Goal: Task Accomplishment & Management: Use online tool/utility

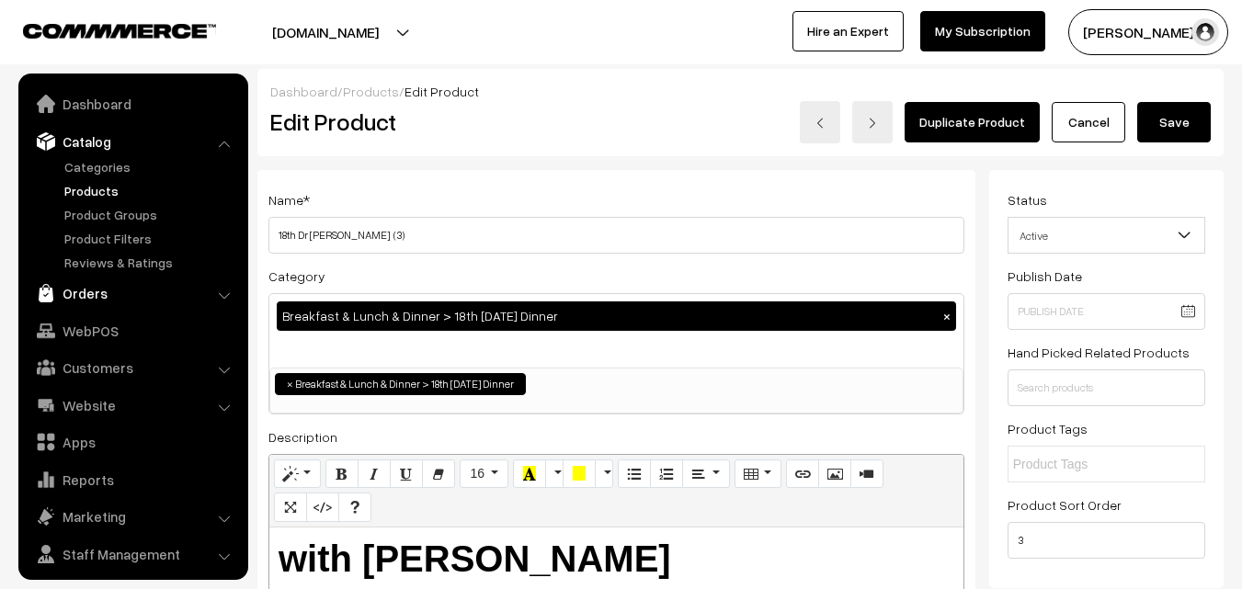
scroll to position [46, 0]
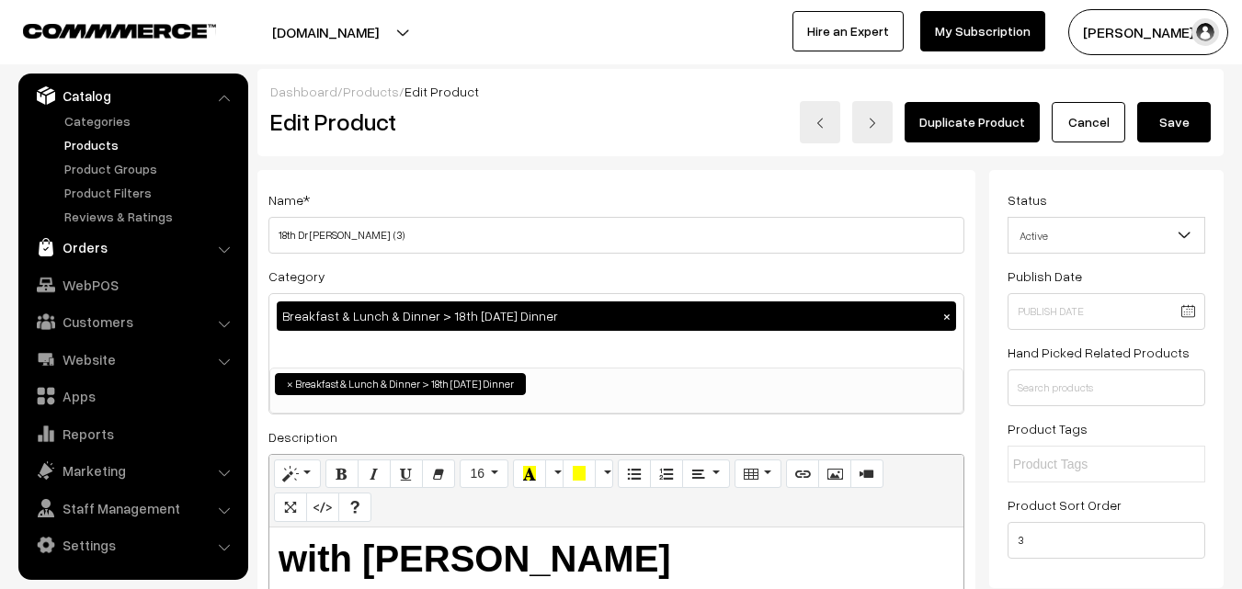
click at [75, 251] on link "Orders" at bounding box center [132, 247] width 219 height 33
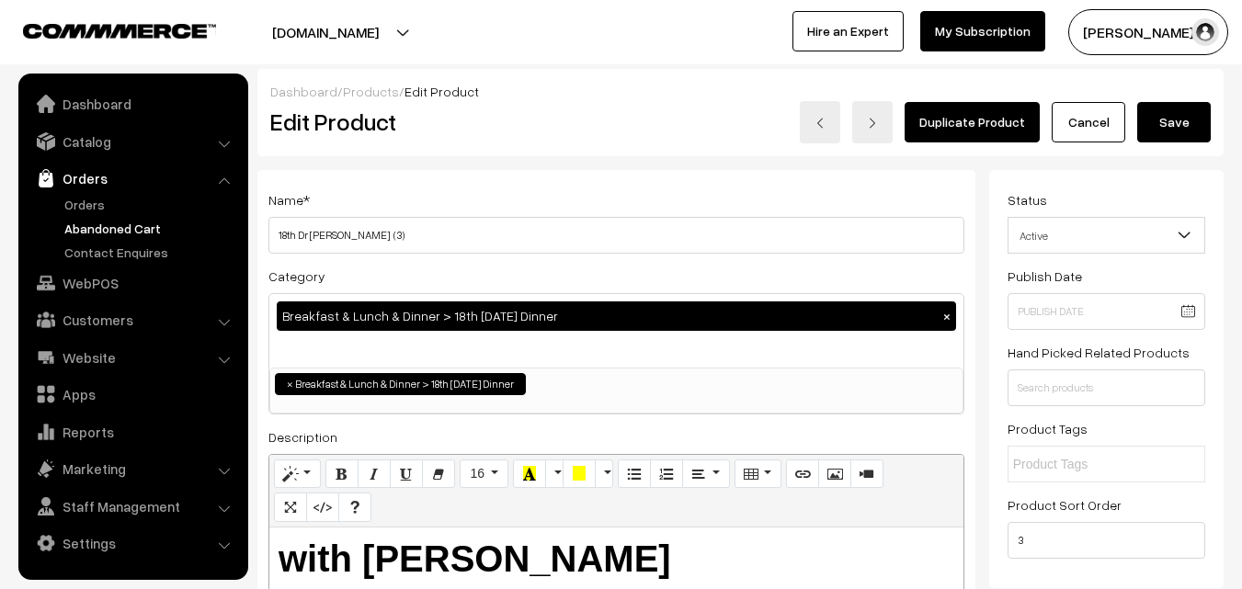
scroll to position [0, 0]
click at [97, 196] on link "Orders" at bounding box center [151, 204] width 182 height 19
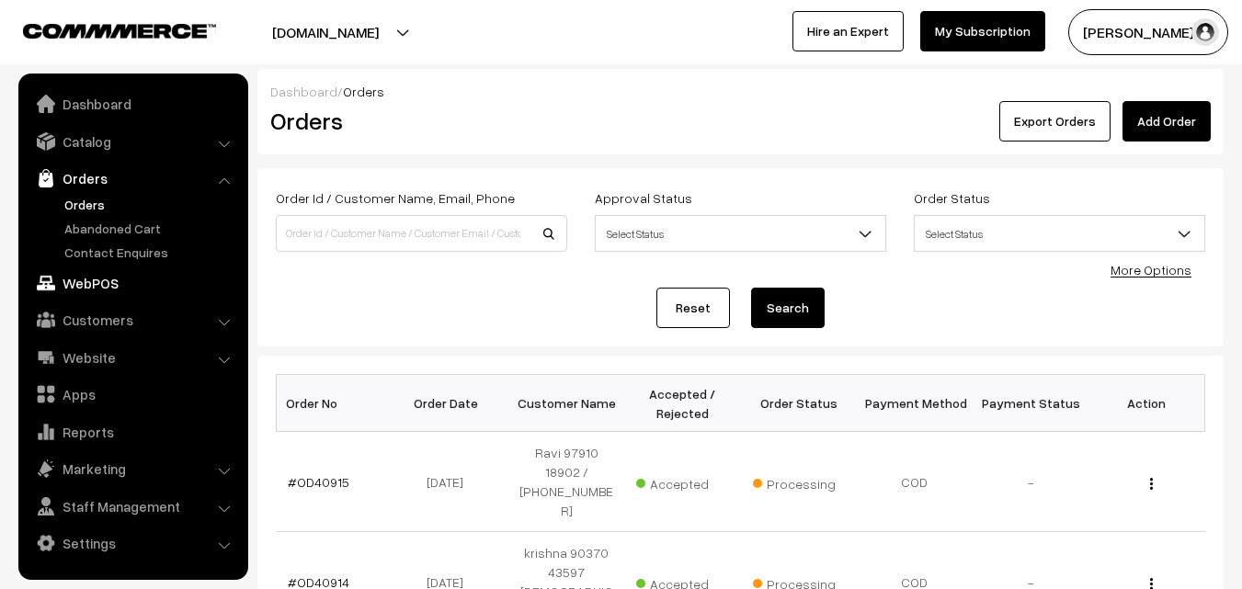
click at [80, 285] on link "WebPOS" at bounding box center [132, 283] width 219 height 33
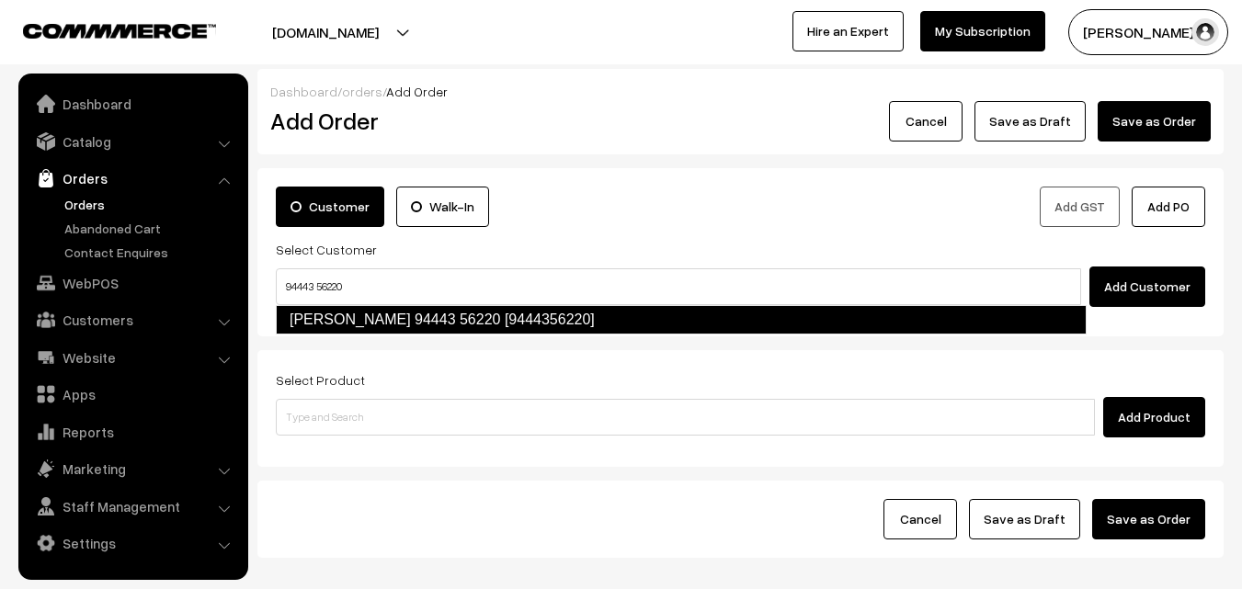
click at [324, 312] on link "Ramanujam 94443 56220 [9444356220]" at bounding box center [681, 319] width 811 height 29
type input "94443 56220"
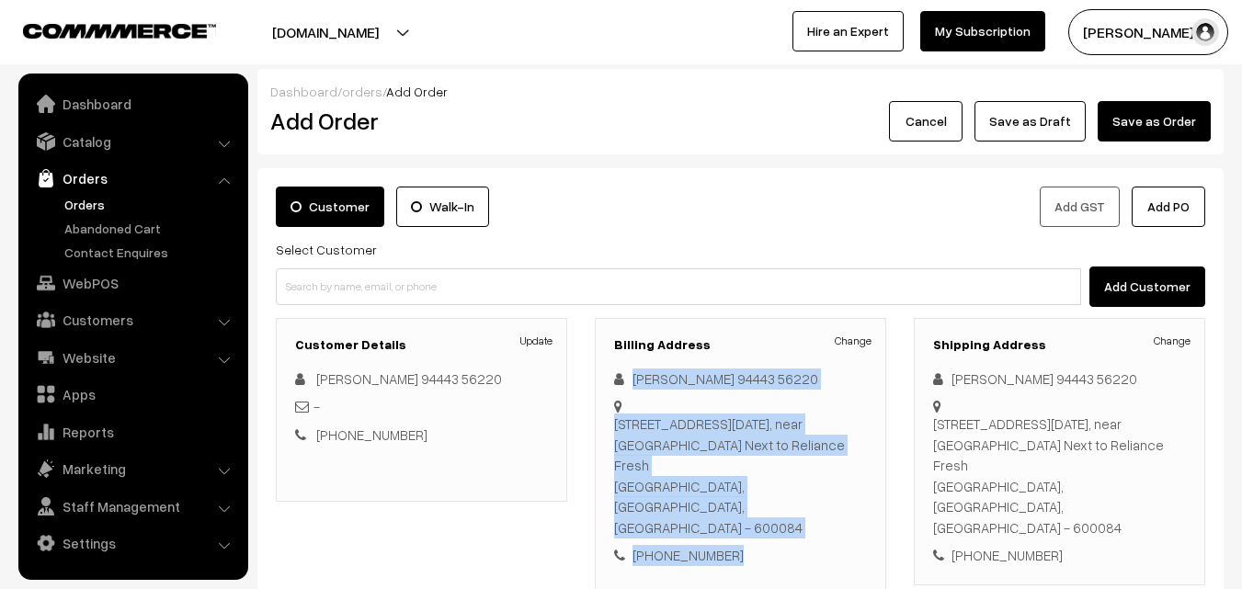
drag, startPoint x: 634, startPoint y: 377, endPoint x: 757, endPoint y: 487, distance: 165.3
click at [756, 487] on div "Change Ramanujam 94443 56220 25B Raja Annamalai Road Purasawalkam, near dharmap…" at bounding box center [740, 468] width 253 height 198
copy div "Ramanujam 94443 56220 25B Raja Annamalai Road Purasawalkam, near dharmaprakash …"
